Goal: Task Accomplishment & Management: Complete application form

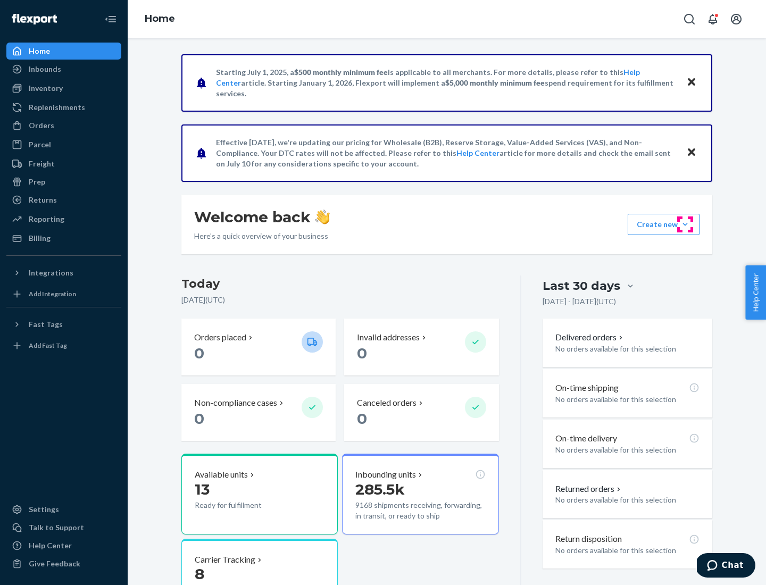
click at [685, 224] on button "Create new Create new inbound Create new order Create new product" at bounding box center [663, 224] width 72 height 21
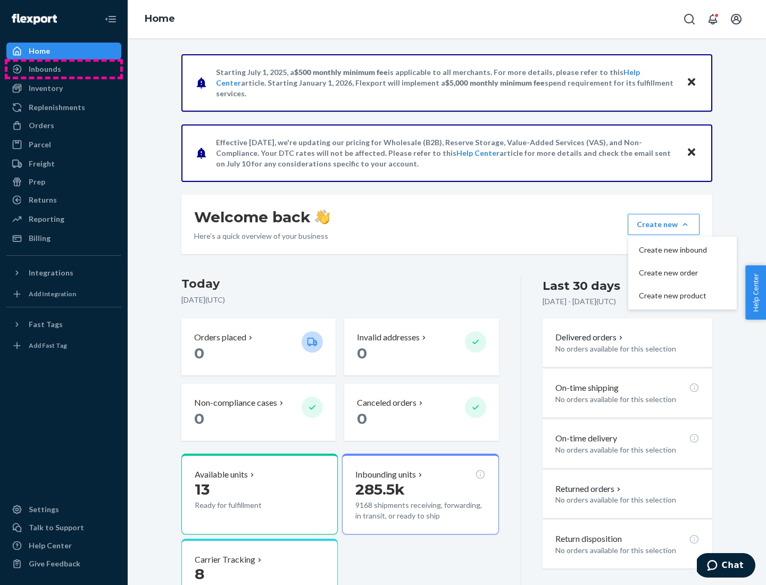
click at [64, 69] on div "Inbounds" at bounding box center [63, 69] width 113 height 15
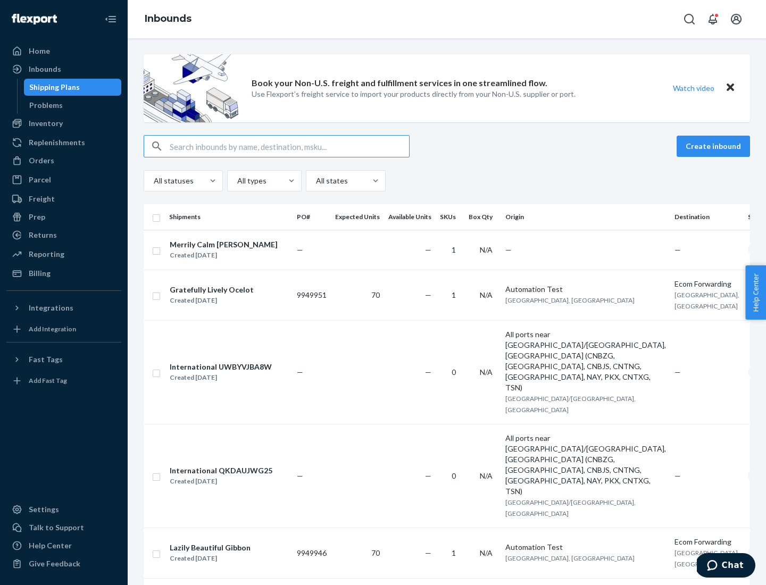
click at [715, 146] on button "Create inbound" at bounding box center [712, 146] width 73 height 21
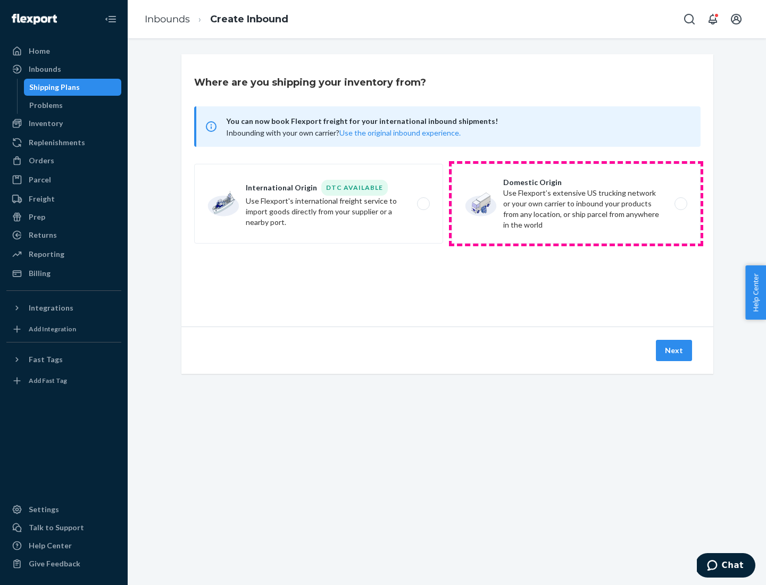
click at [576, 204] on label "Domestic Origin Use Flexport’s extensive US trucking network or your own carrie…" at bounding box center [575, 204] width 249 height 80
click at [680, 204] on input "Domestic Origin Use Flexport’s extensive US trucking network or your own carrie…" at bounding box center [683, 203] width 7 height 7
radio input "true"
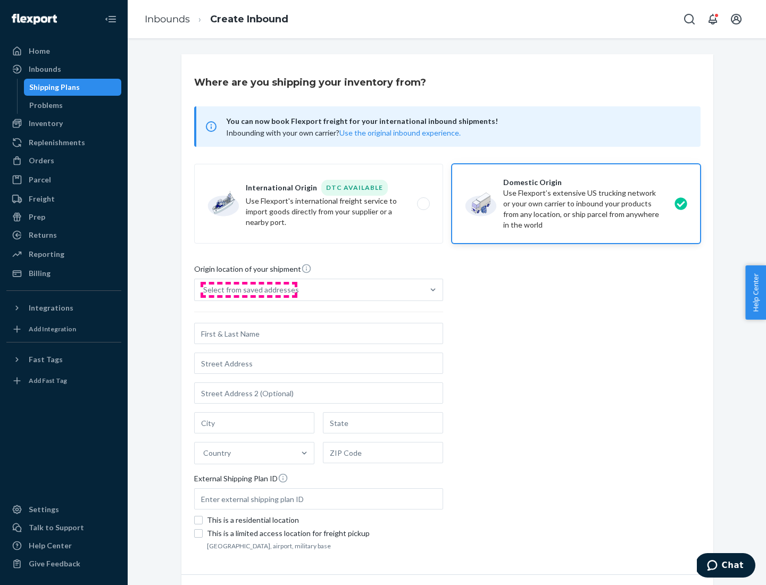
click at [248, 290] on div "Select from saved addresses" at bounding box center [251, 289] width 96 height 11
click at [204, 290] on input "Select from saved addresses" at bounding box center [203, 289] width 1 height 11
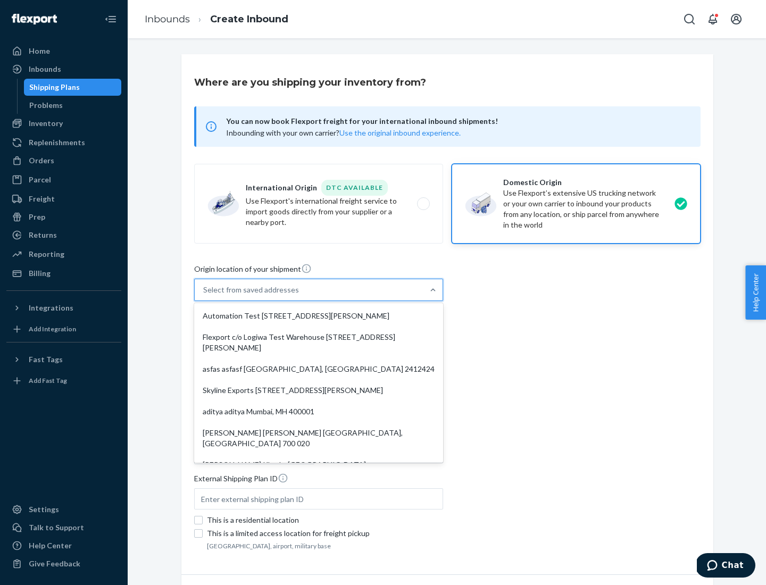
scroll to position [4, 0]
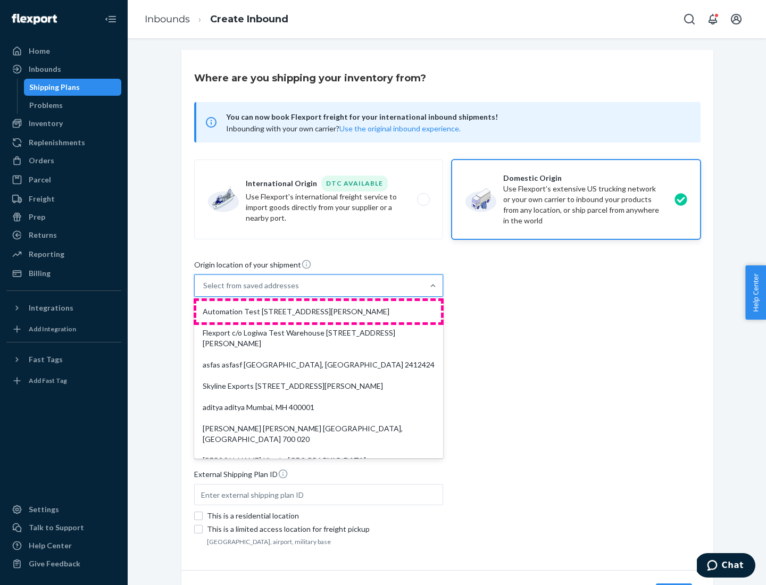
click at [319, 312] on div "Automation Test [STREET_ADDRESS][PERSON_NAME]" at bounding box center [318, 311] width 245 height 21
click at [204, 291] on input "option Automation Test [STREET_ADDRESS][PERSON_NAME]. 9 results available. Use …" at bounding box center [203, 285] width 1 height 11
type input "Automation Test"
type input "9th Floor"
type input "[GEOGRAPHIC_DATA]"
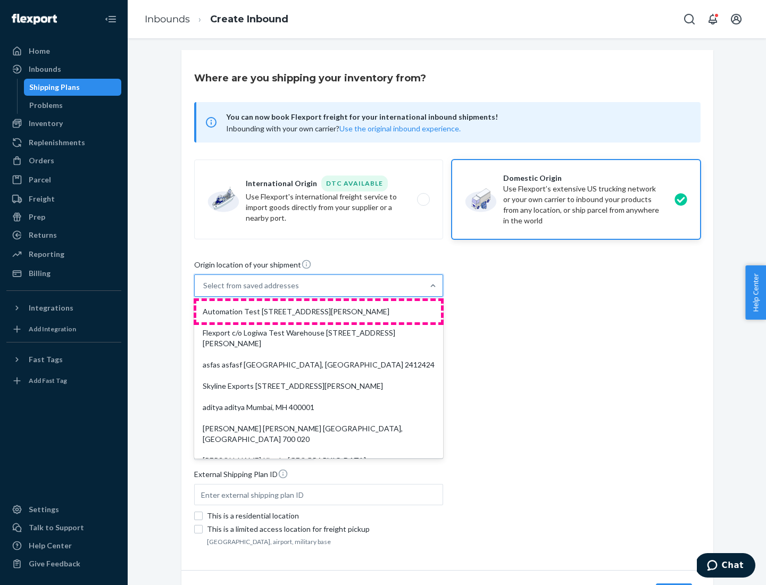
type input "CA"
type input "94104"
type input "[STREET_ADDRESS][PERSON_NAME]"
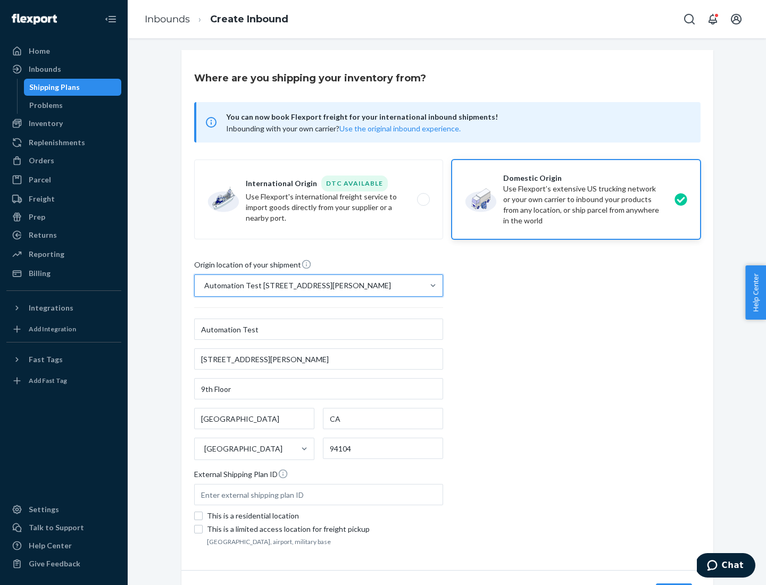
scroll to position [62, 0]
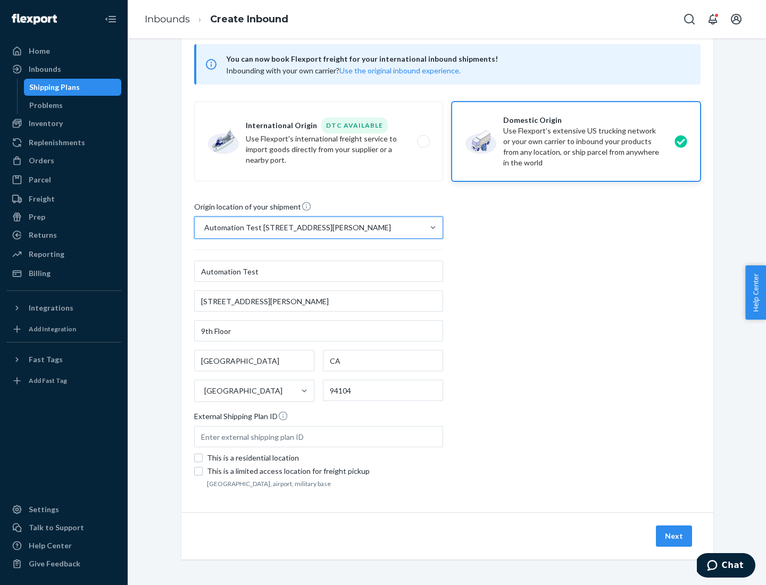
click at [674, 536] on button "Next" at bounding box center [674, 535] width 36 height 21
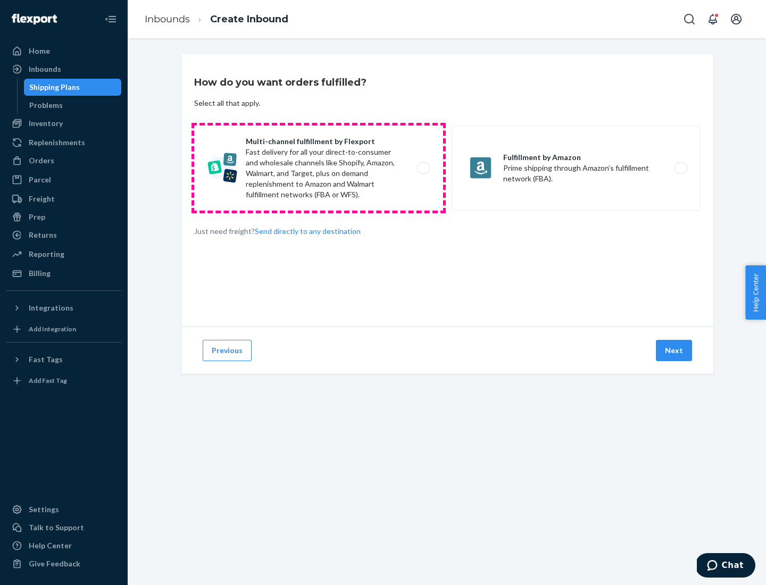
click at [319, 168] on label "Multi-channel fulfillment by Flexport Fast delivery for all your direct-to-cons…" at bounding box center [318, 167] width 249 height 85
click at [423, 168] on input "Multi-channel fulfillment by Flexport Fast delivery for all your direct-to-cons…" at bounding box center [426, 168] width 7 height 7
radio input "true"
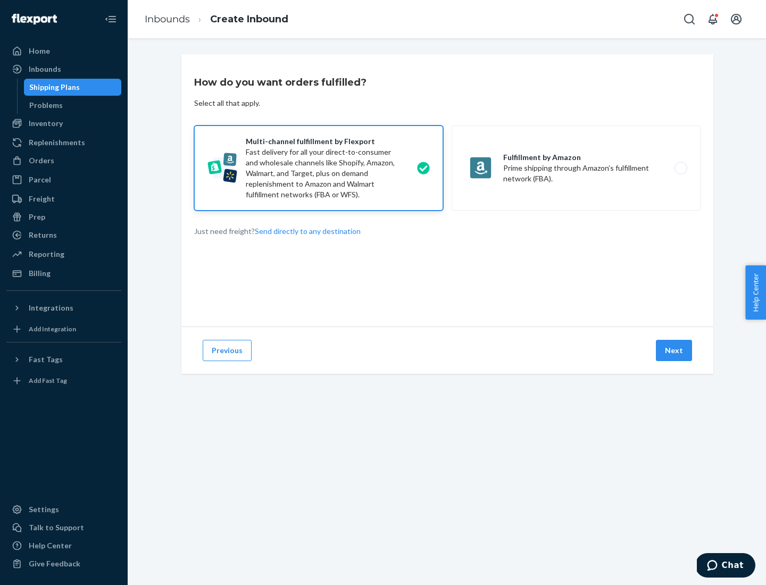
click at [674, 350] on button "Next" at bounding box center [674, 350] width 36 height 21
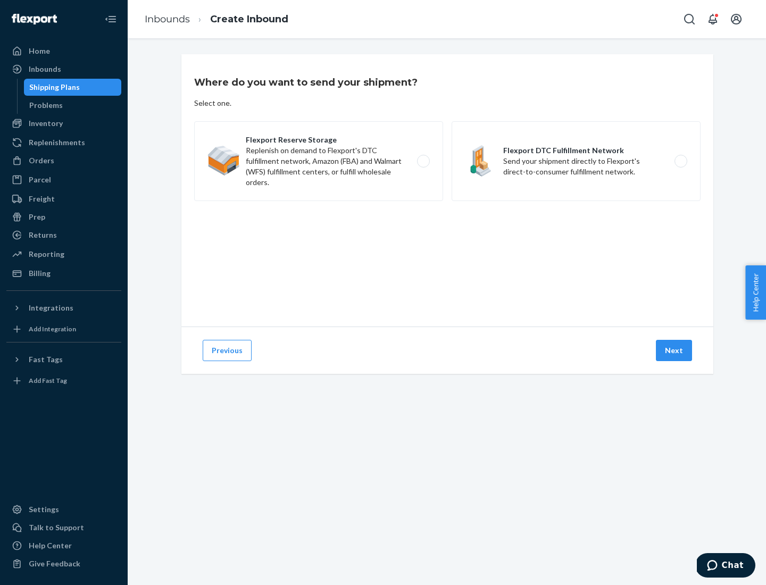
click at [576, 161] on label "Flexport DTC Fulfillment Network Send your shipment directly to Flexport's dire…" at bounding box center [575, 161] width 249 height 80
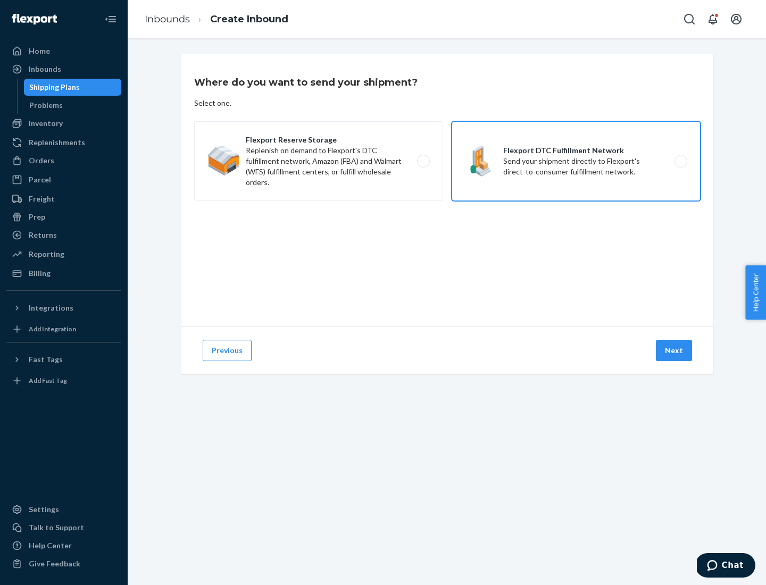
click at [680, 161] on input "Flexport DTC Fulfillment Network Send your shipment directly to Flexport's dire…" at bounding box center [683, 161] width 7 height 7
radio input "true"
click at [674, 350] on button "Next" at bounding box center [674, 350] width 36 height 21
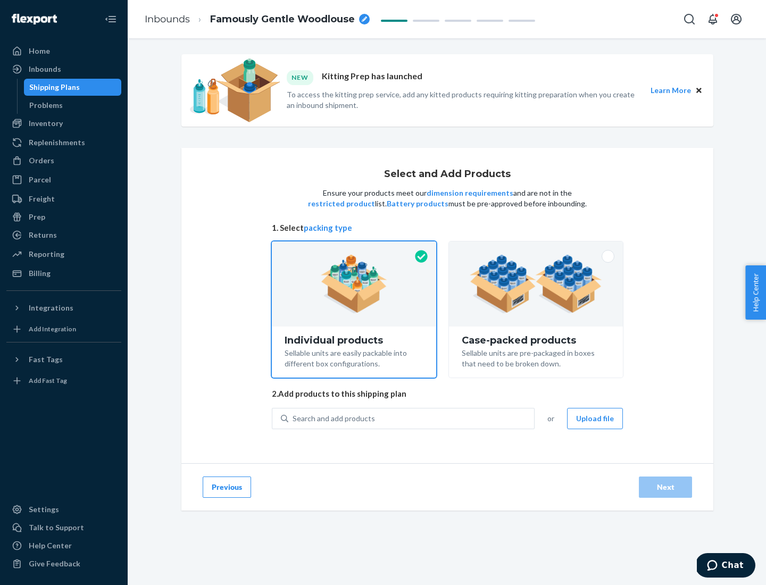
click at [536, 284] on img at bounding box center [536, 284] width 132 height 58
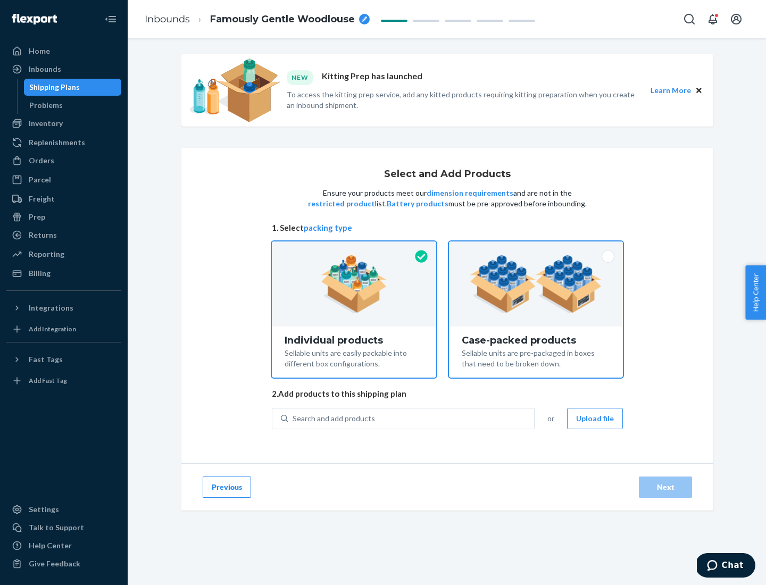
click at [536, 248] on input "Case-packed products Sellable units are pre-packaged in boxes that need to be b…" at bounding box center [535, 244] width 7 height 7
radio input "true"
radio input "false"
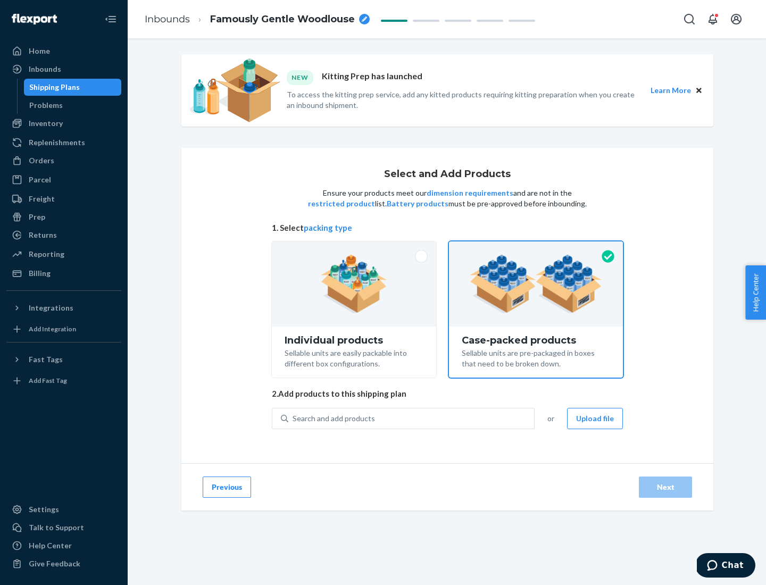
click at [412, 418] on div "Search and add products" at bounding box center [411, 418] width 246 height 19
click at [294, 418] on input "Search and add products" at bounding box center [292, 418] width 1 height 11
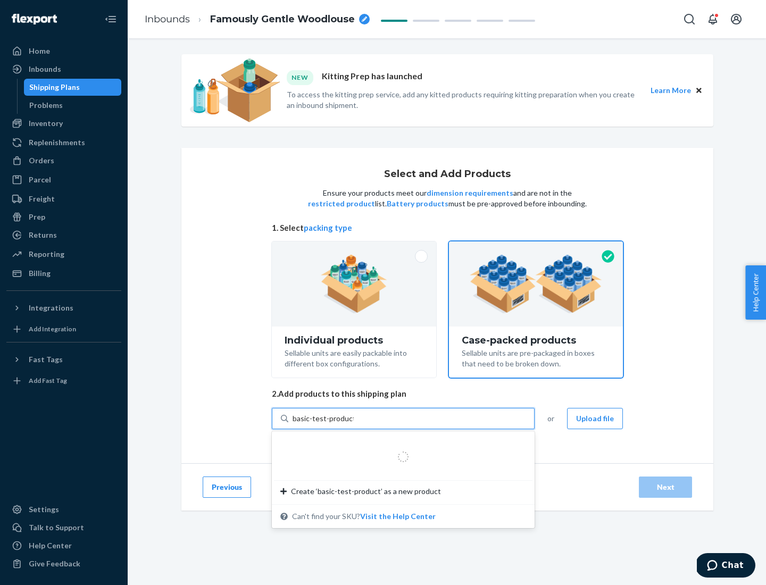
type input "basic-test-product-1"
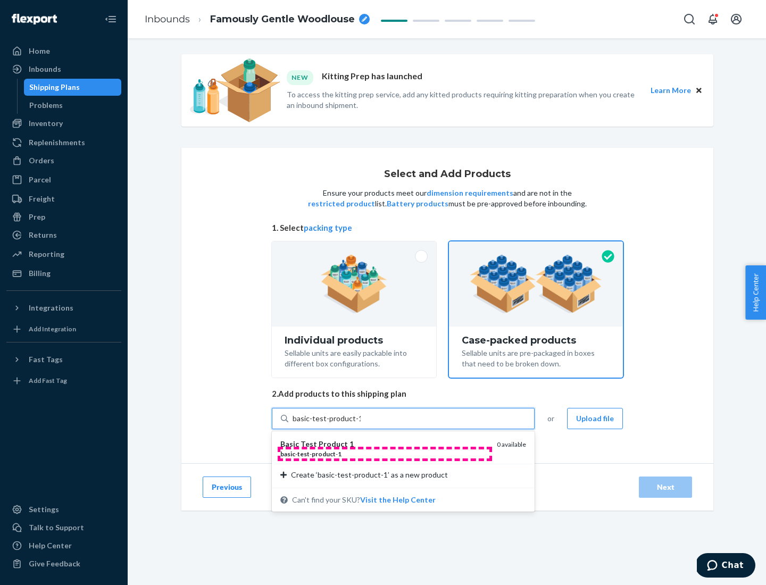
click at [384, 454] on div "basic - test - product - 1" at bounding box center [384, 453] width 208 height 9
click at [361, 424] on input "basic-test-product-1" at bounding box center [326, 418] width 68 height 11
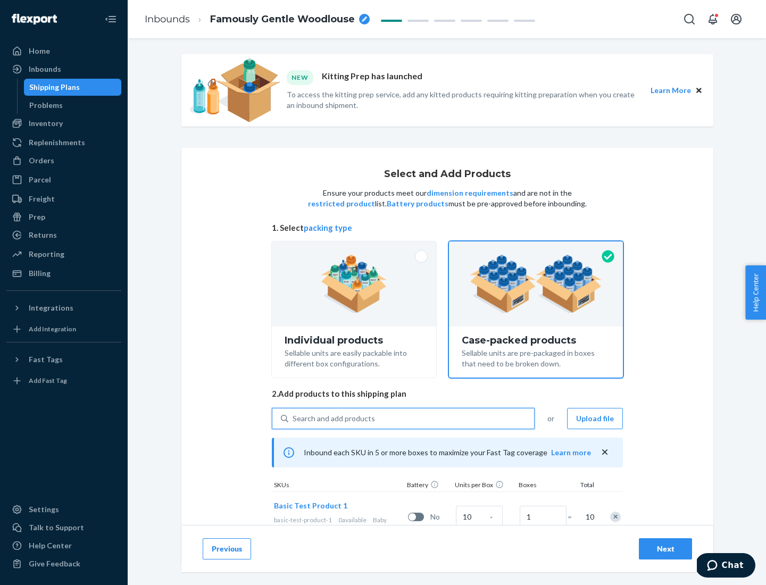
scroll to position [38, 0]
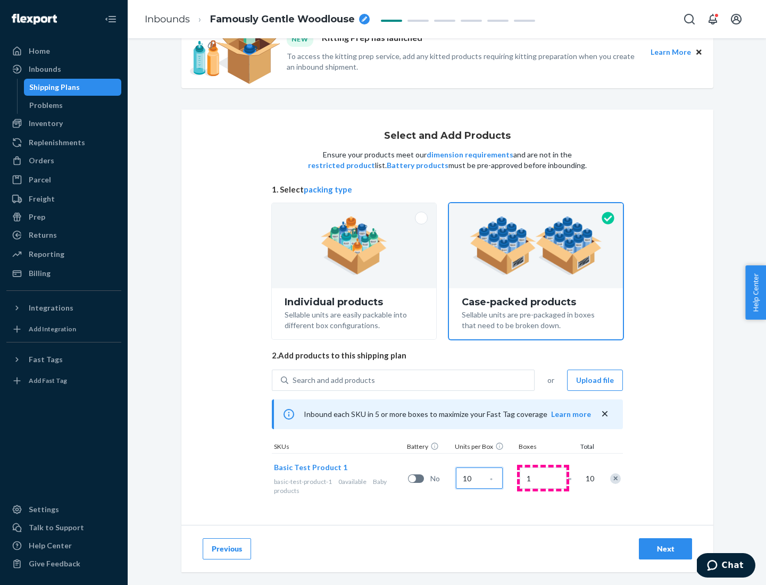
type input "10"
type input "7"
click at [665, 549] on div "Next" at bounding box center [665, 548] width 35 height 11
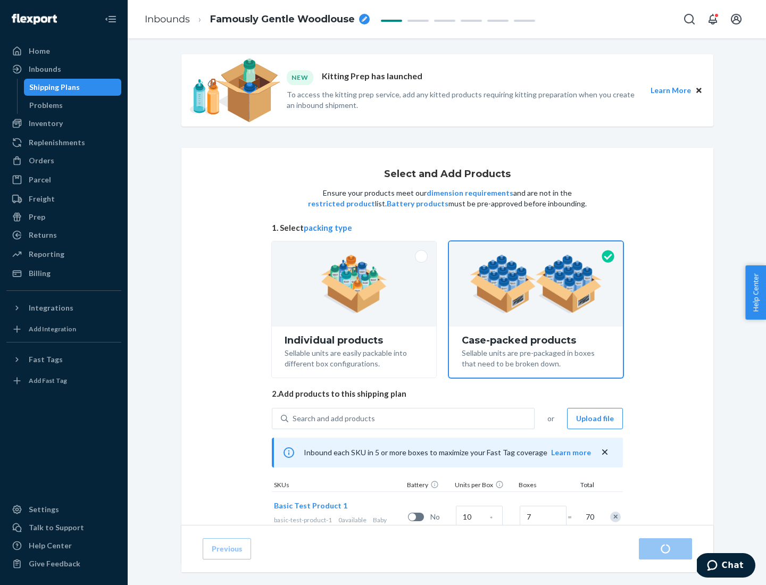
radio input "true"
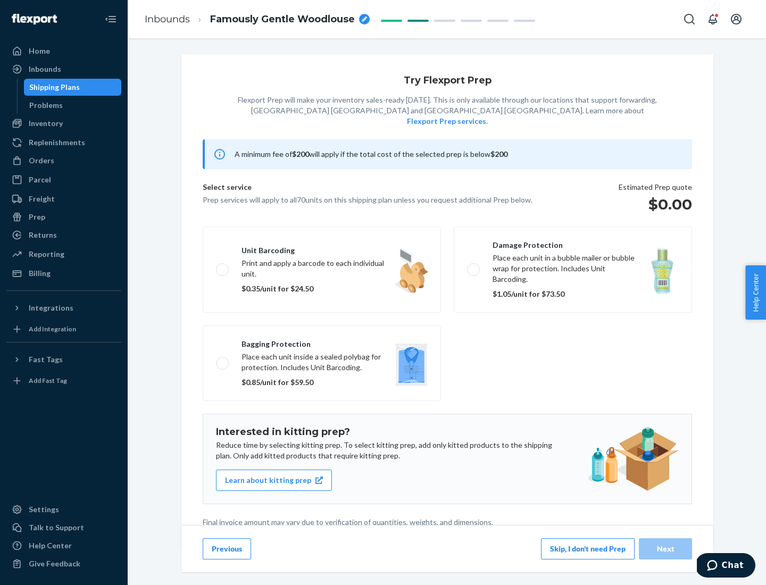
scroll to position [3, 0]
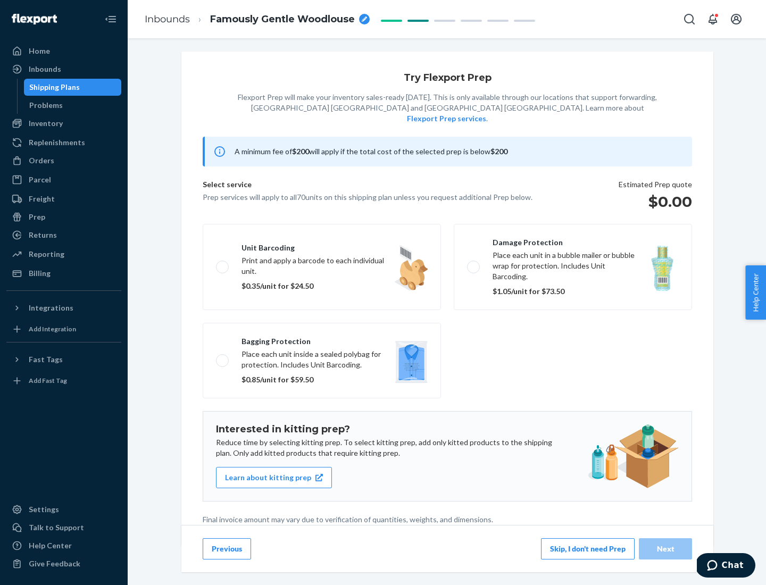
click at [322, 339] on label "Bagging protection Place each unit inside a sealed polybag for protection. Incl…" at bounding box center [322, 361] width 238 height 76
click at [223, 357] on input "Bagging protection Place each unit inside a sealed polybag for protection. Incl…" at bounding box center [219, 360] width 7 height 7
checkbox input "true"
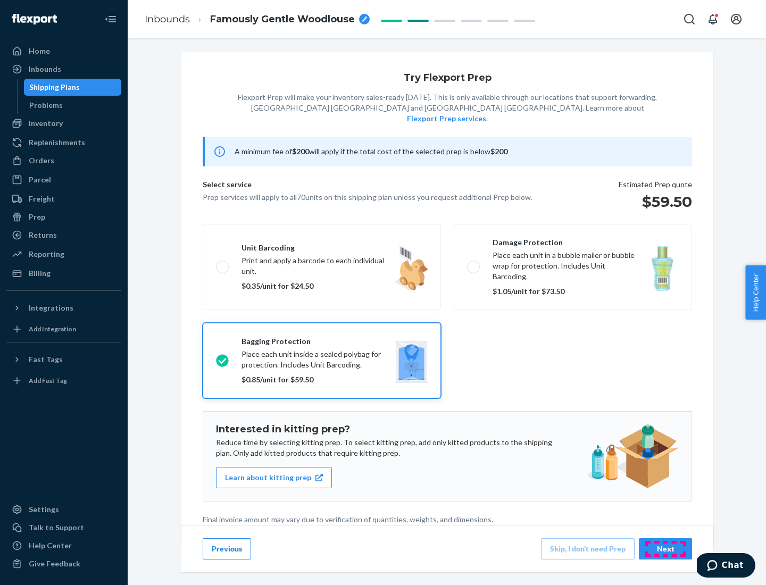
click at [665, 548] on div "Next" at bounding box center [665, 548] width 35 height 11
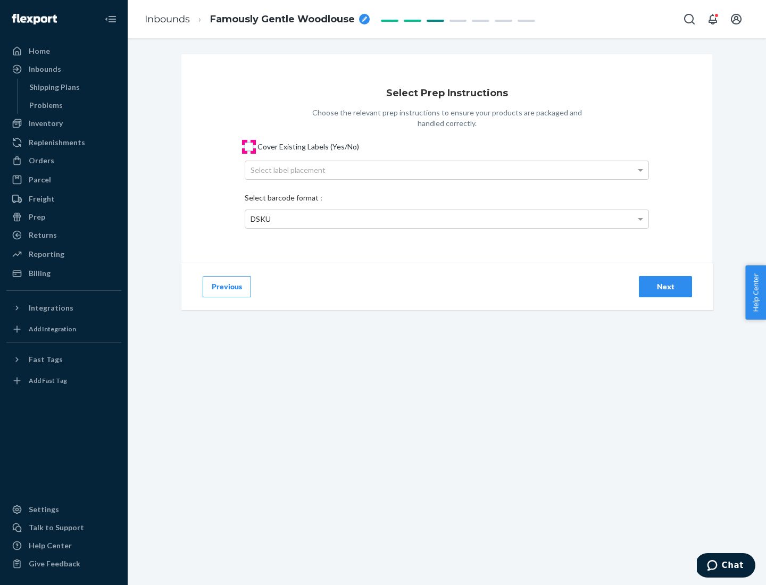
click at [249, 146] on input "Cover Existing Labels (Yes/No)" at bounding box center [249, 147] width 9 height 9
checkbox input "true"
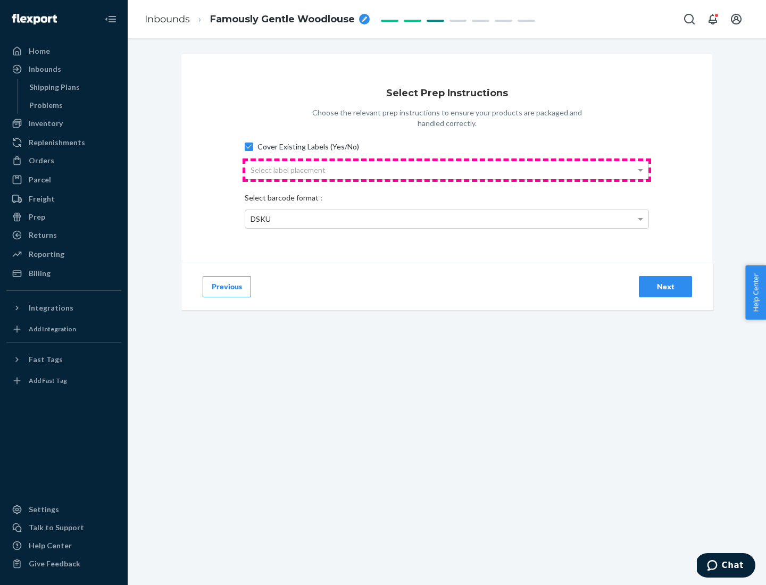
click at [447, 170] on div "Select label placement" at bounding box center [446, 170] width 403 height 18
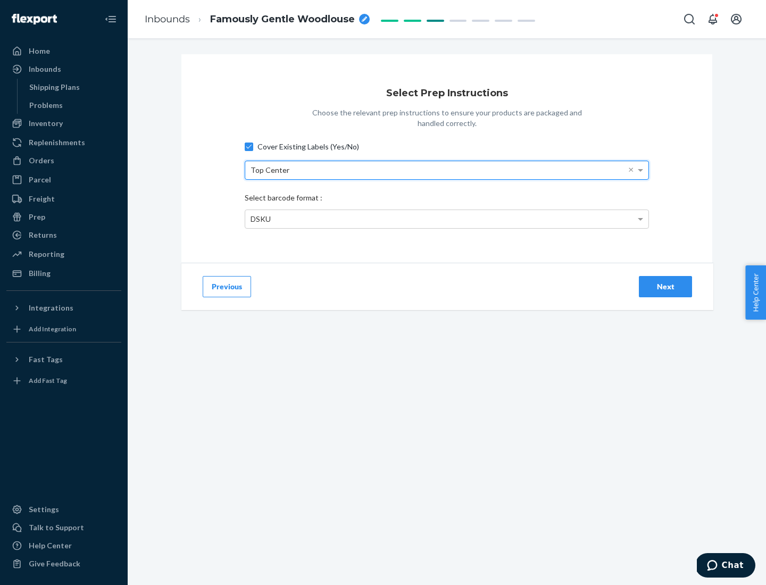
click at [447, 219] on div "DSKU" at bounding box center [446, 219] width 403 height 18
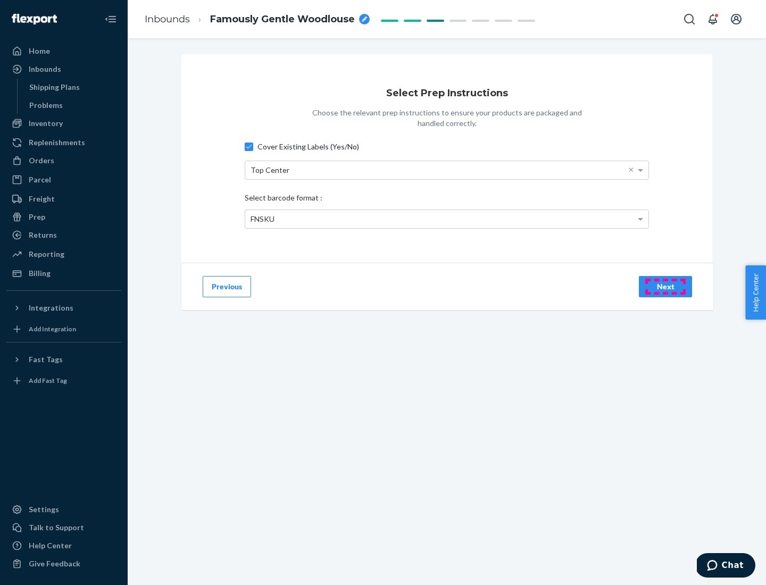
click at [665, 286] on div "Next" at bounding box center [665, 286] width 35 height 11
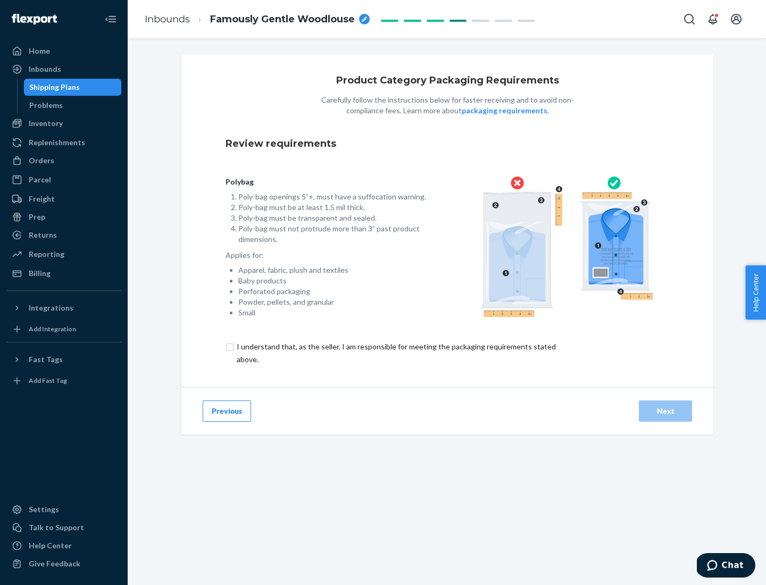
click at [395, 353] on input "checkbox" at bounding box center [402, 353] width 354 height 26
checkbox input "true"
click at [665, 411] on div "Next" at bounding box center [665, 411] width 35 height 11
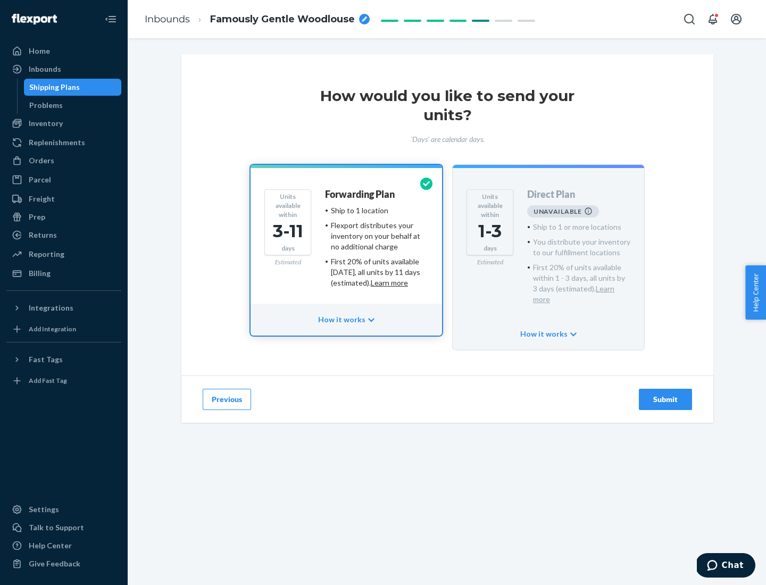
click at [361, 194] on h4 "Forwarding Plan" at bounding box center [360, 194] width 70 height 11
click at [665, 394] on div "Submit" at bounding box center [665, 399] width 35 height 11
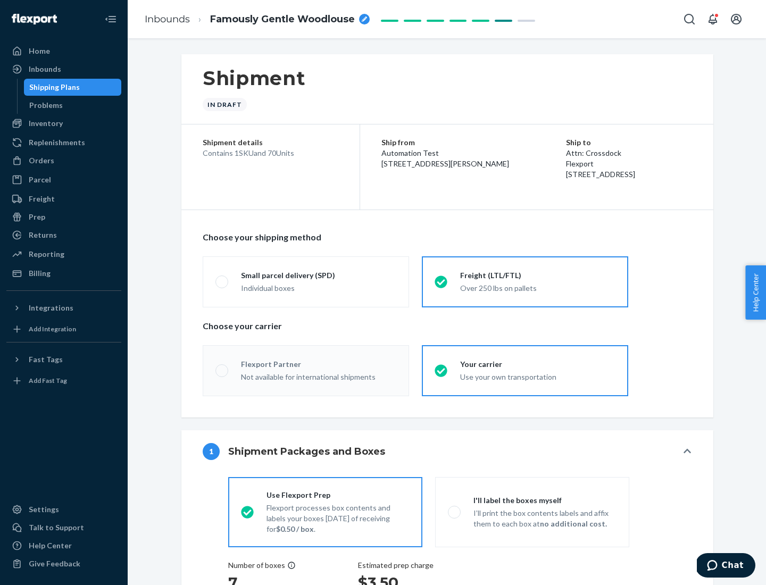
radio input "true"
radio input "false"
radio input "true"
radio input "false"
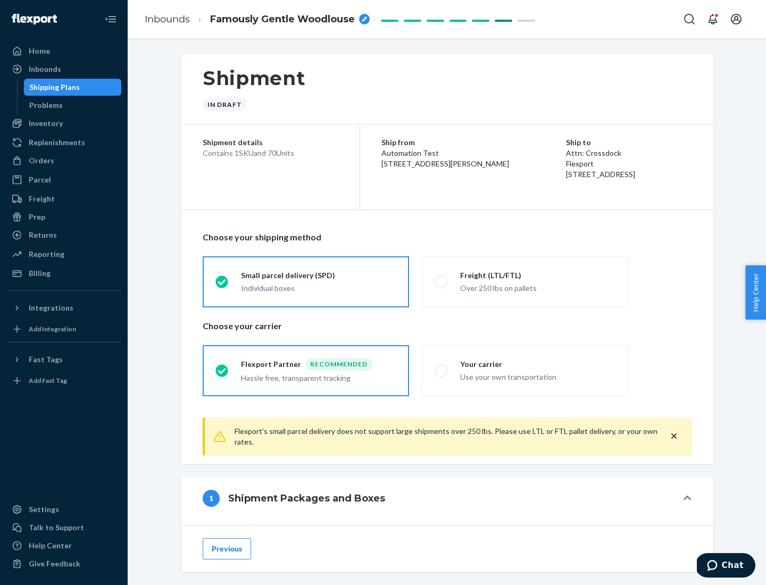
click at [525, 281] on div "Over 250 lbs on pallets" at bounding box center [537, 287] width 155 height 13
click at [441, 281] on input "Freight (LTL/FTL) Over 250 lbs on pallets" at bounding box center [437, 281] width 7 height 7
radio input "true"
radio input "false"
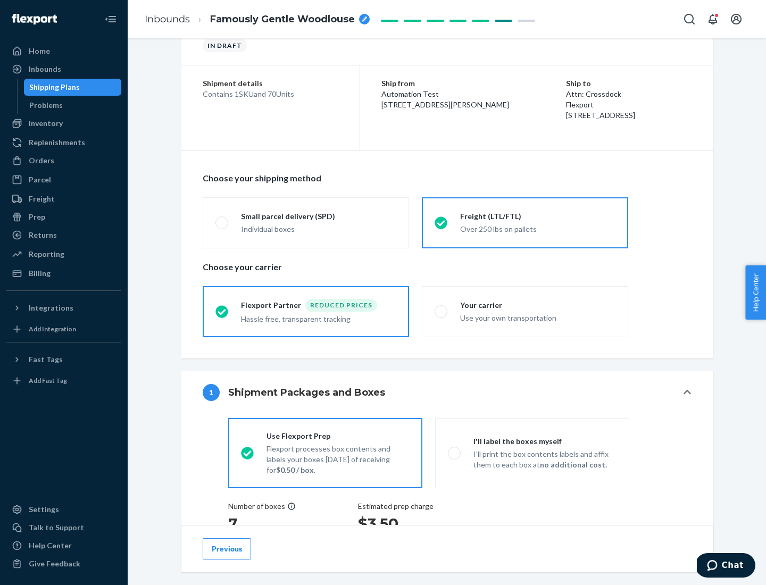
click at [525, 311] on div "Use your own transportation" at bounding box center [537, 317] width 155 height 13
click at [441, 311] on input "Your carrier Use your own transportation" at bounding box center [437, 311] width 7 height 7
radio input "true"
radio input "false"
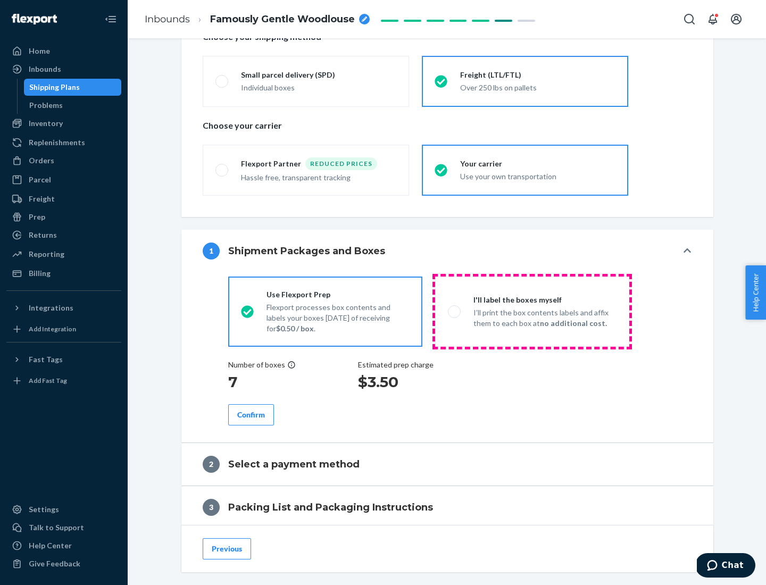
click at [532, 311] on p "I’ll print the box contents labels and affix them to each box at no additional …" at bounding box center [544, 317] width 143 height 21
click at [455, 311] on input "I'll label the boxes myself I’ll print the box contents labels and affix them t…" at bounding box center [451, 311] width 7 height 7
radio input "true"
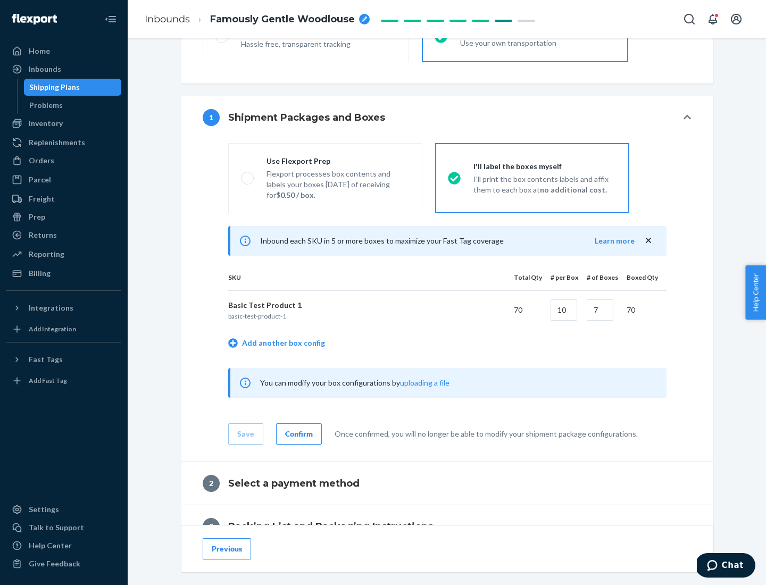
scroll to position [183, 0]
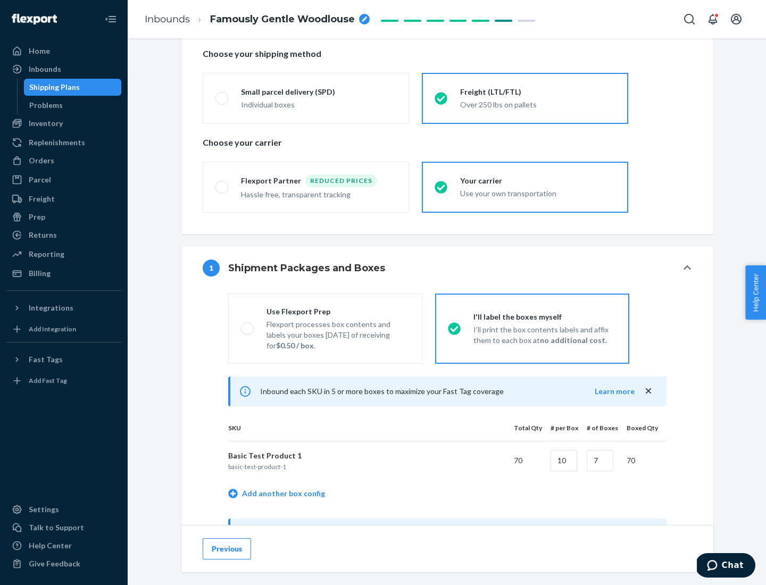
click at [338, 311] on div "Use Flexport Prep" at bounding box center [337, 311] width 143 height 11
click at [248, 325] on input "Use Flexport Prep Flexport processes box contents and labels your boxes [DATE] …" at bounding box center [244, 328] width 7 height 7
radio input "true"
radio input "false"
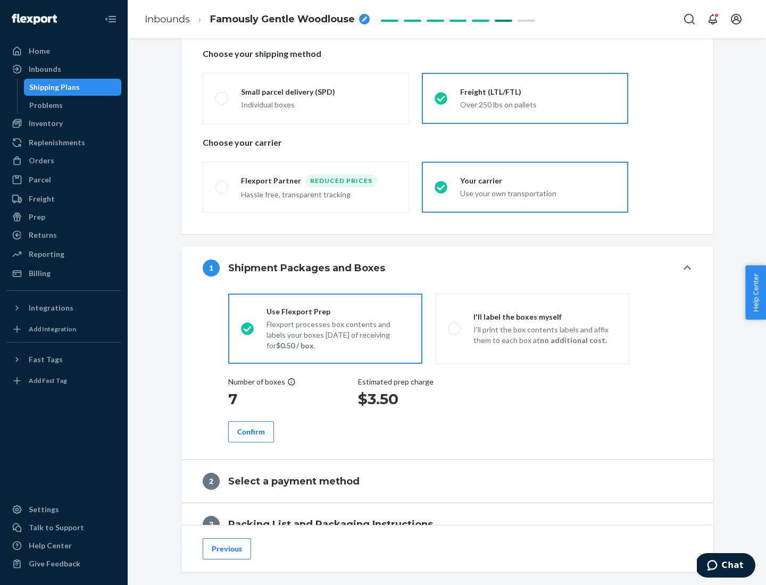
scroll to position [304, 0]
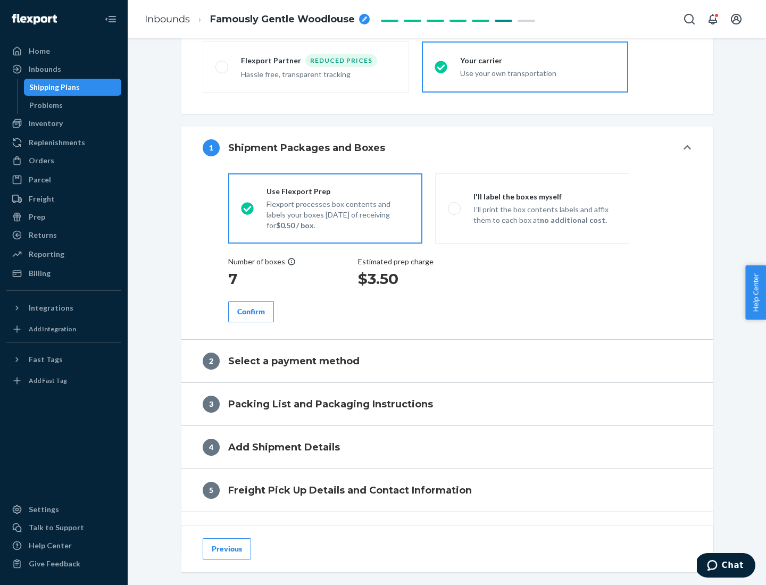
click at [251, 311] on div "Confirm" at bounding box center [251, 311] width 28 height 11
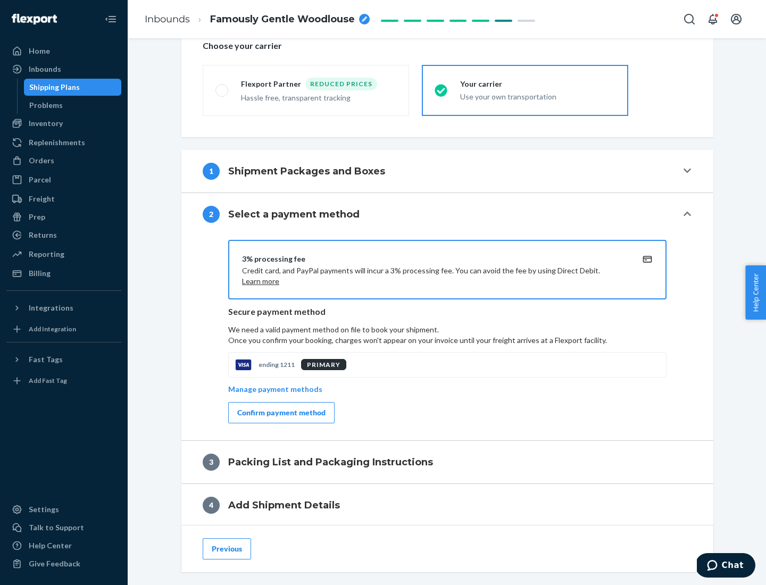
scroll to position [381, 0]
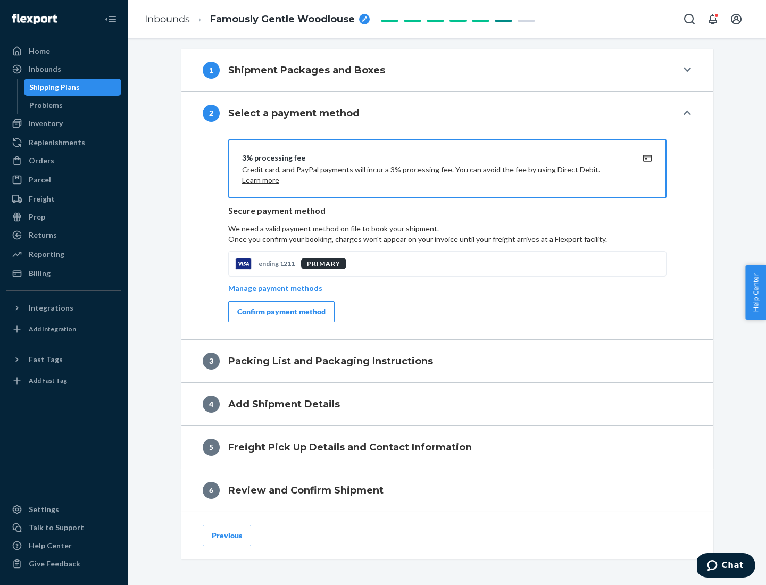
click at [280, 312] on div "Confirm payment method" at bounding box center [281, 311] width 88 height 11
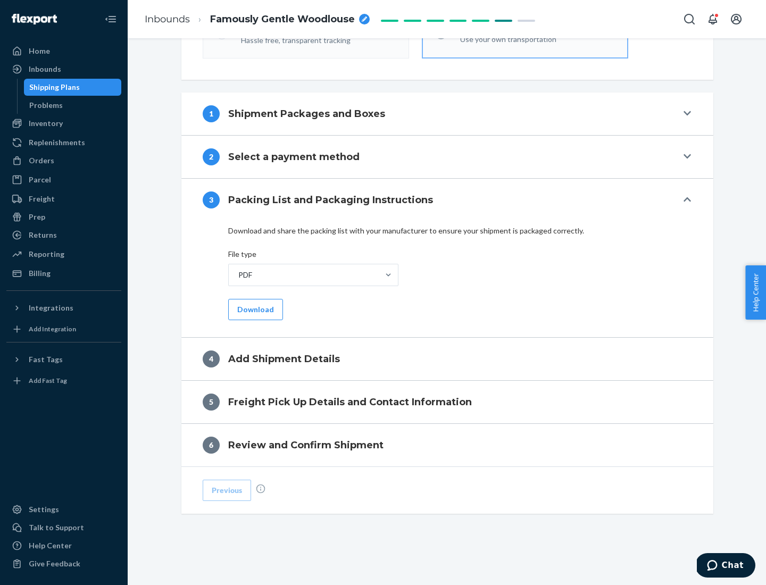
scroll to position [336, 0]
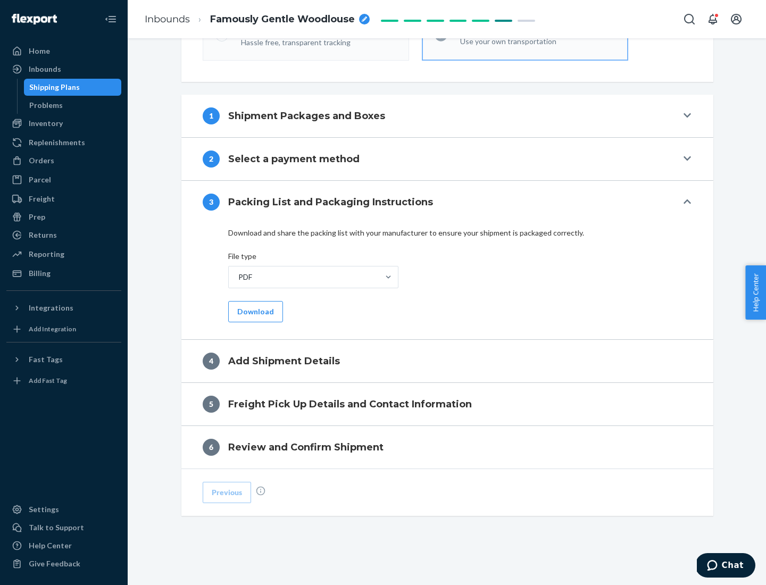
click at [254, 311] on button "Download" at bounding box center [255, 311] width 55 height 21
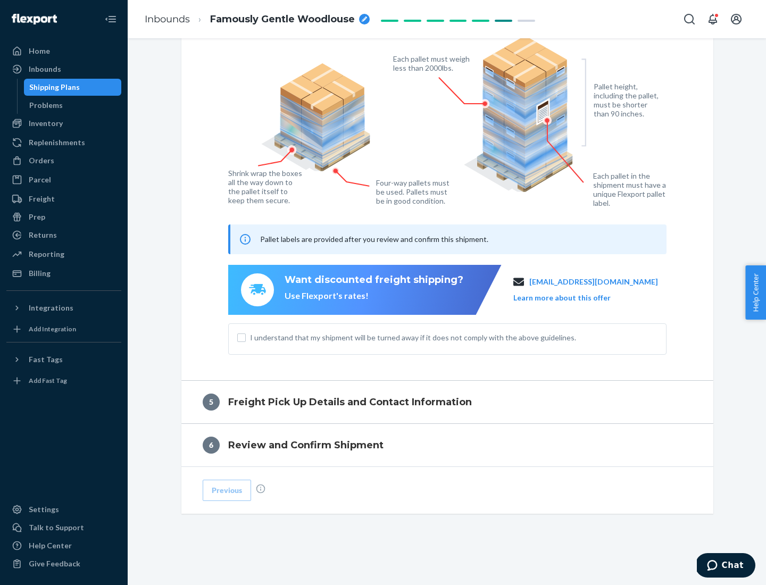
click at [447, 337] on span "I understand that my shipment will be turned away if it does not comply with th…" at bounding box center [453, 337] width 407 height 11
click at [246, 337] on input "I understand that my shipment will be turned away if it does not comply with th…" at bounding box center [241, 337] width 9 height 9
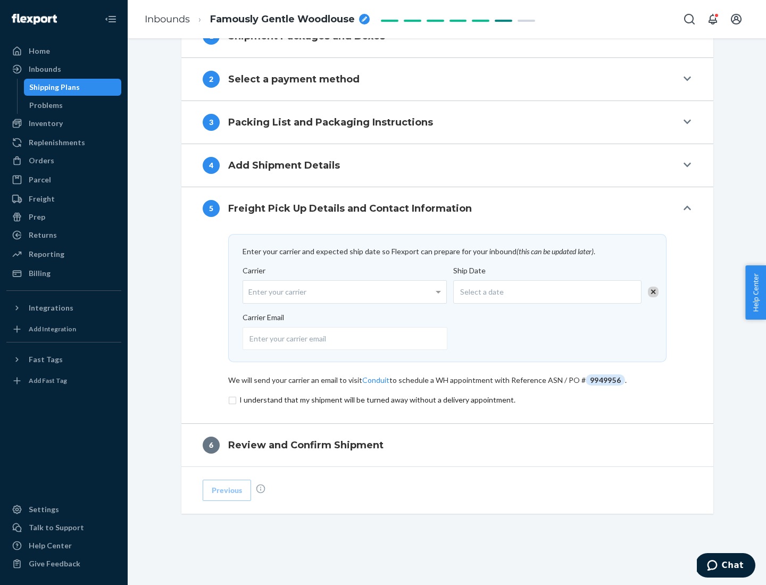
scroll to position [415, 0]
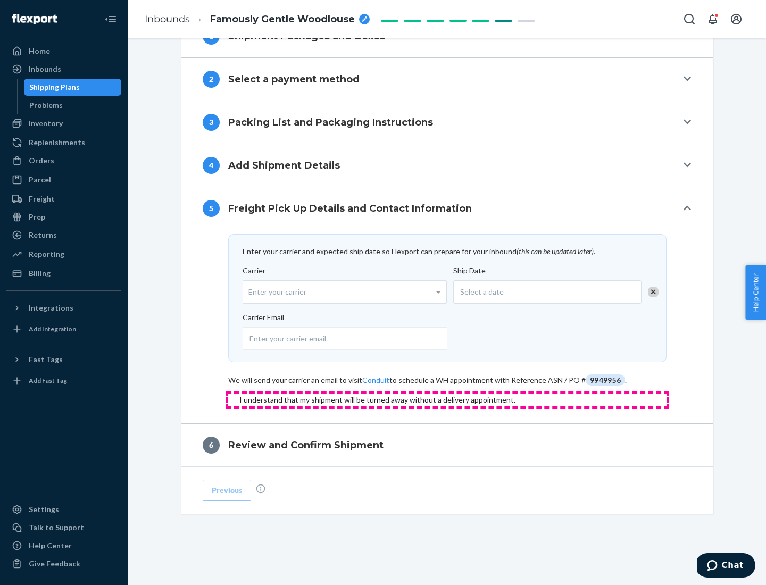
click at [447, 399] on input "checkbox" at bounding box center [447, 399] width 438 height 13
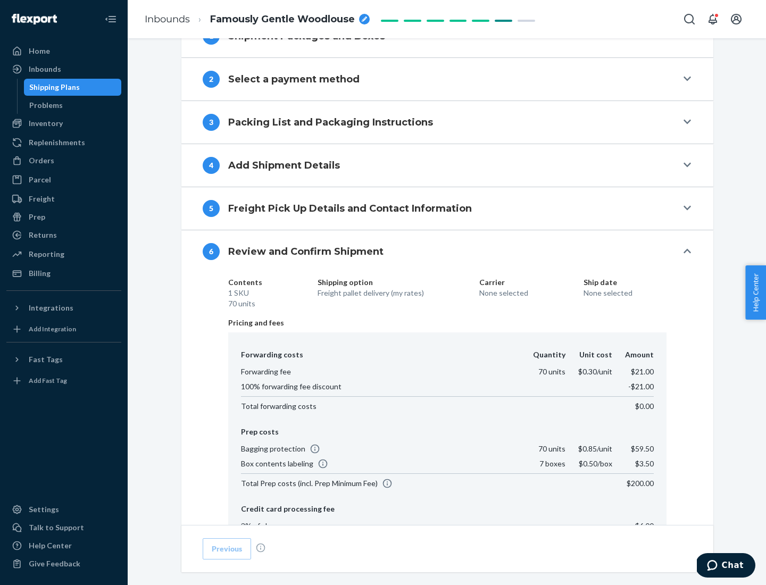
scroll to position [567, 0]
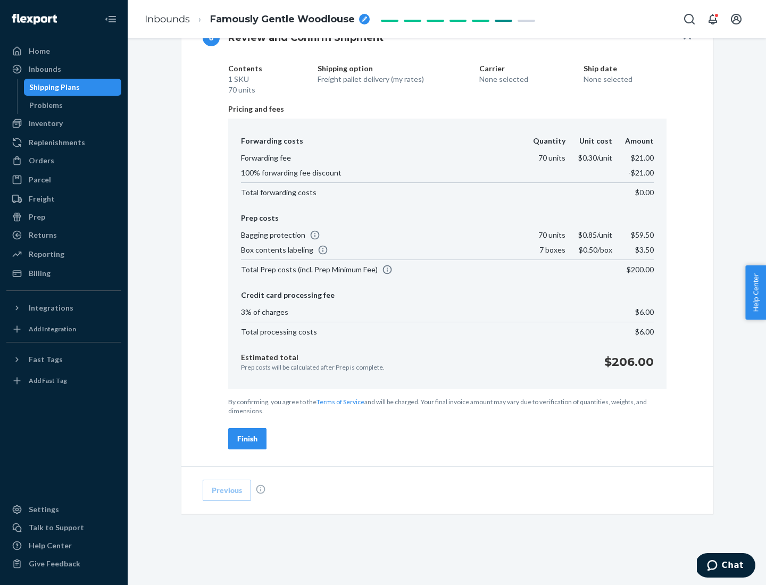
click at [247, 439] on div "Finish" at bounding box center [247, 438] width 20 height 11
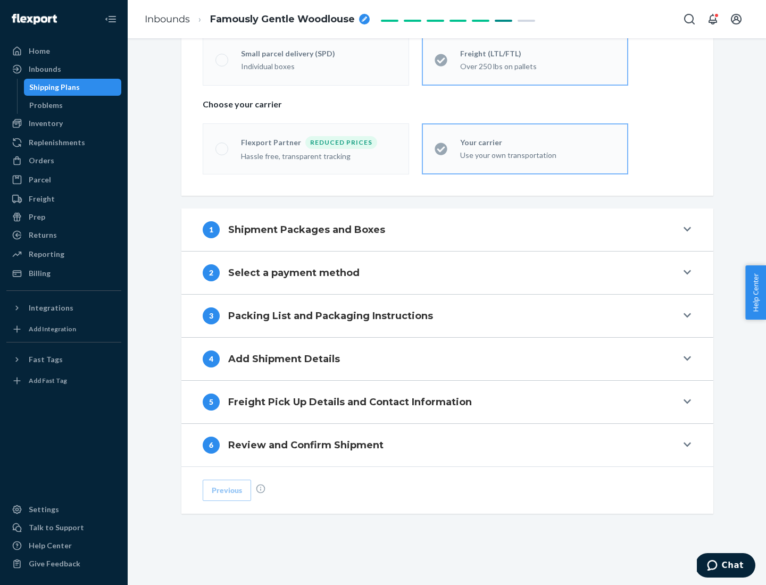
scroll to position [222, 0]
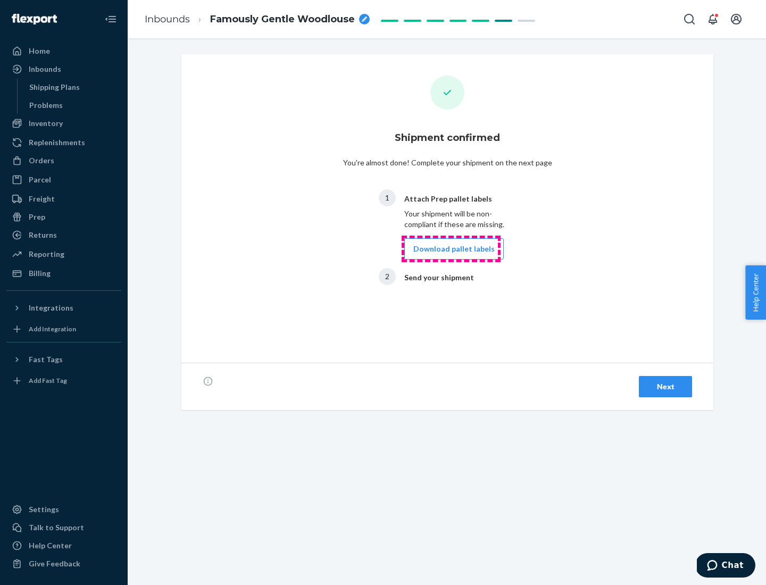
click at [451, 249] on button "Download pallet labels" at bounding box center [453, 248] width 99 height 21
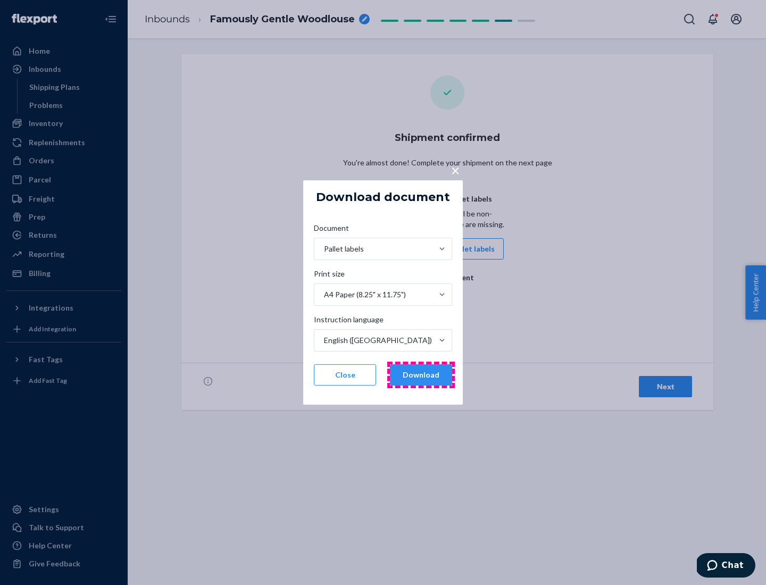
click at [421, 375] on button "Download" at bounding box center [421, 374] width 62 height 21
click at [455, 170] on span "×" at bounding box center [455, 170] width 9 height 18
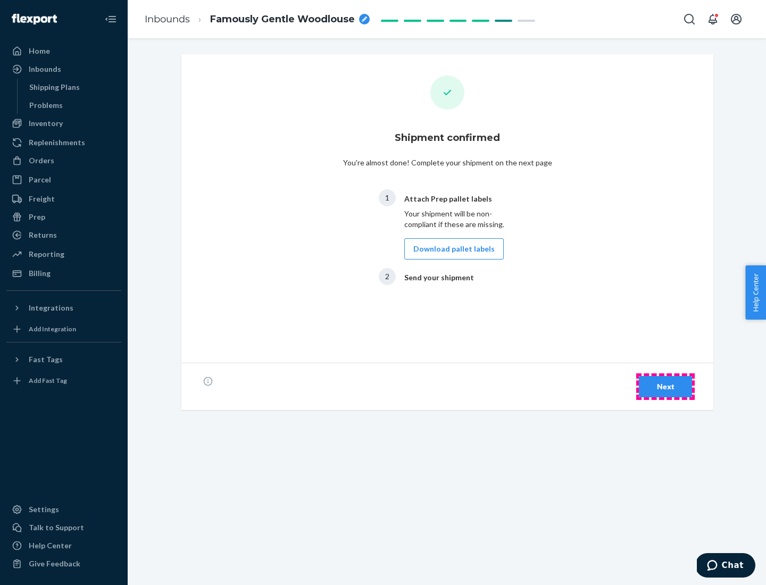
click at [665, 387] on div "Next" at bounding box center [665, 386] width 35 height 11
